Goal: Task Accomplishment & Management: Complete application form

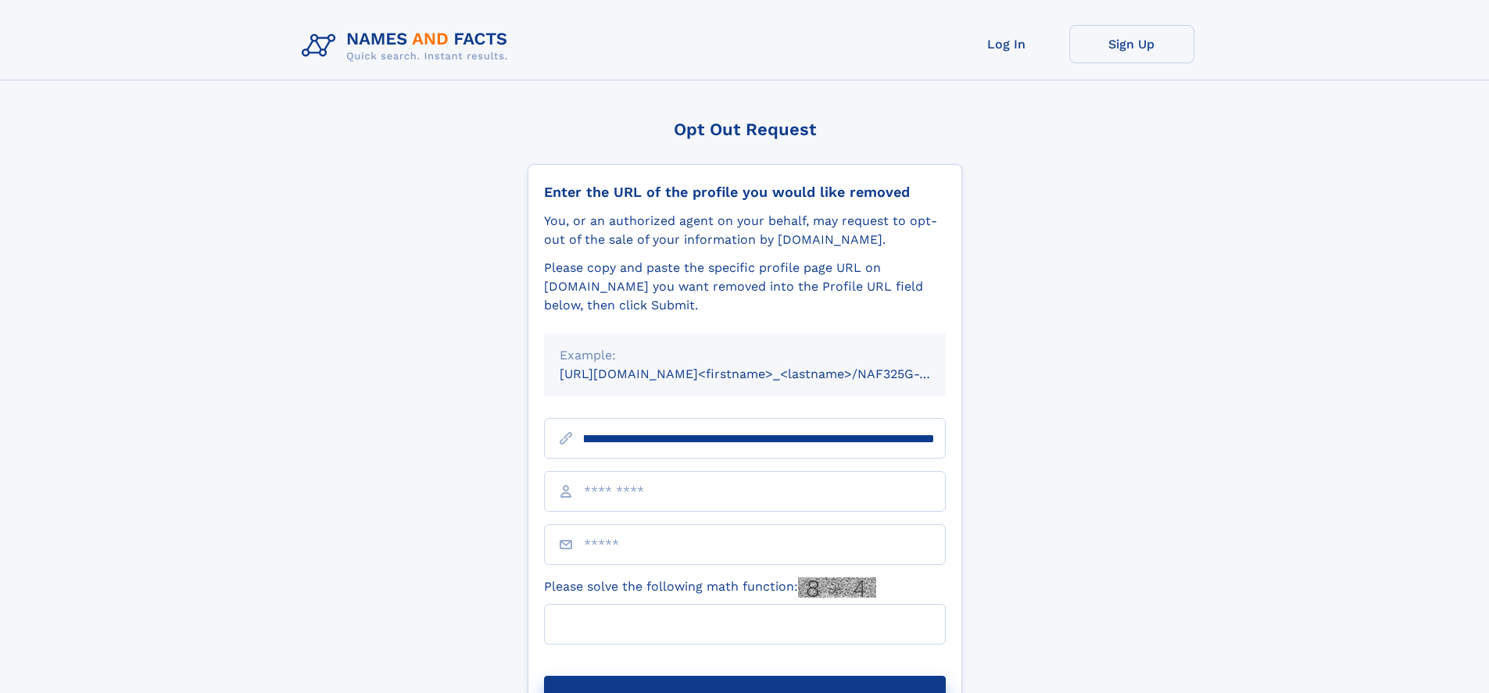
scroll to position [0, 165]
type input "**********"
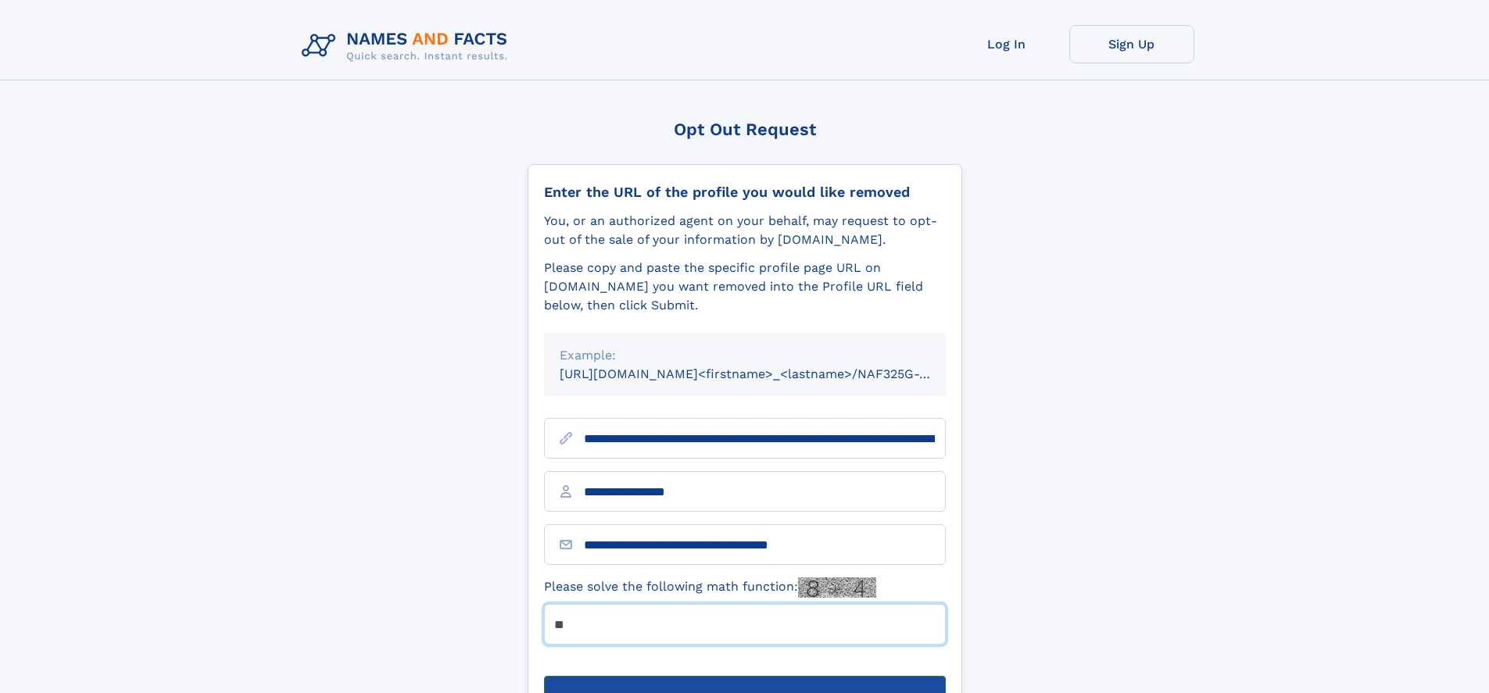
type input "**"
click at [744, 676] on button "Submit Opt Out Request" at bounding box center [745, 701] width 402 height 50
